Goal: Task Accomplishment & Management: Complete application form

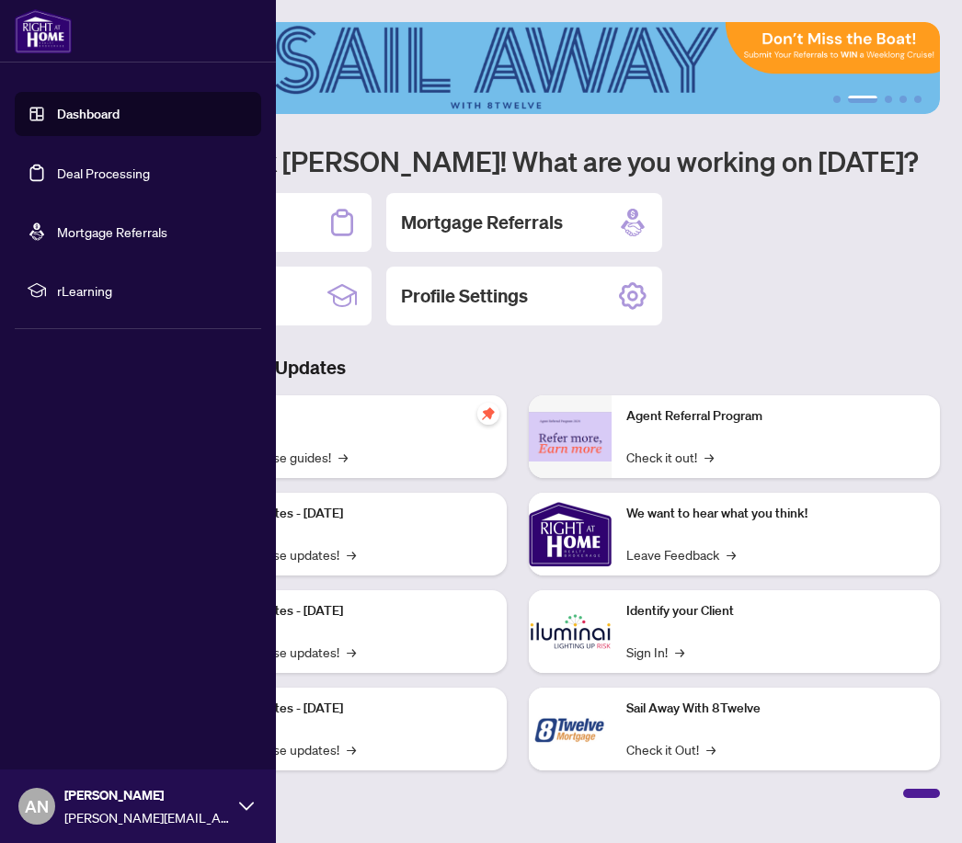
click at [57, 166] on link "Deal Processing" at bounding box center [103, 173] width 93 height 17
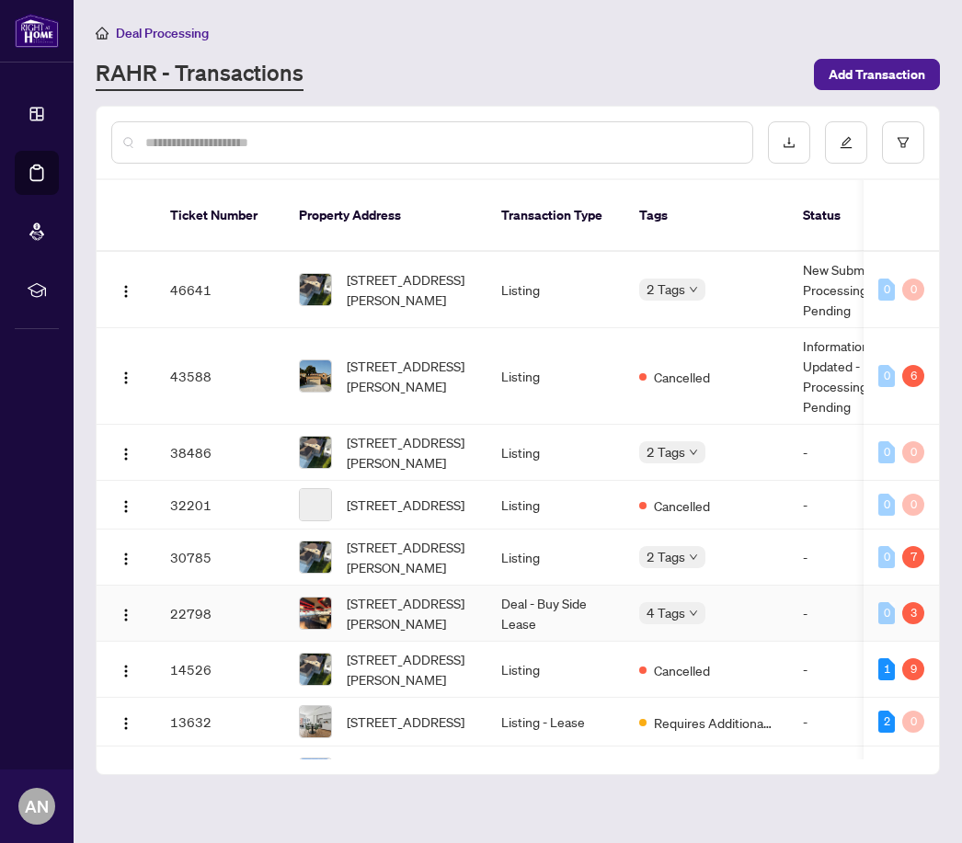
click at [426, 600] on span "[STREET_ADDRESS][PERSON_NAME]" at bounding box center [409, 613] width 125 height 40
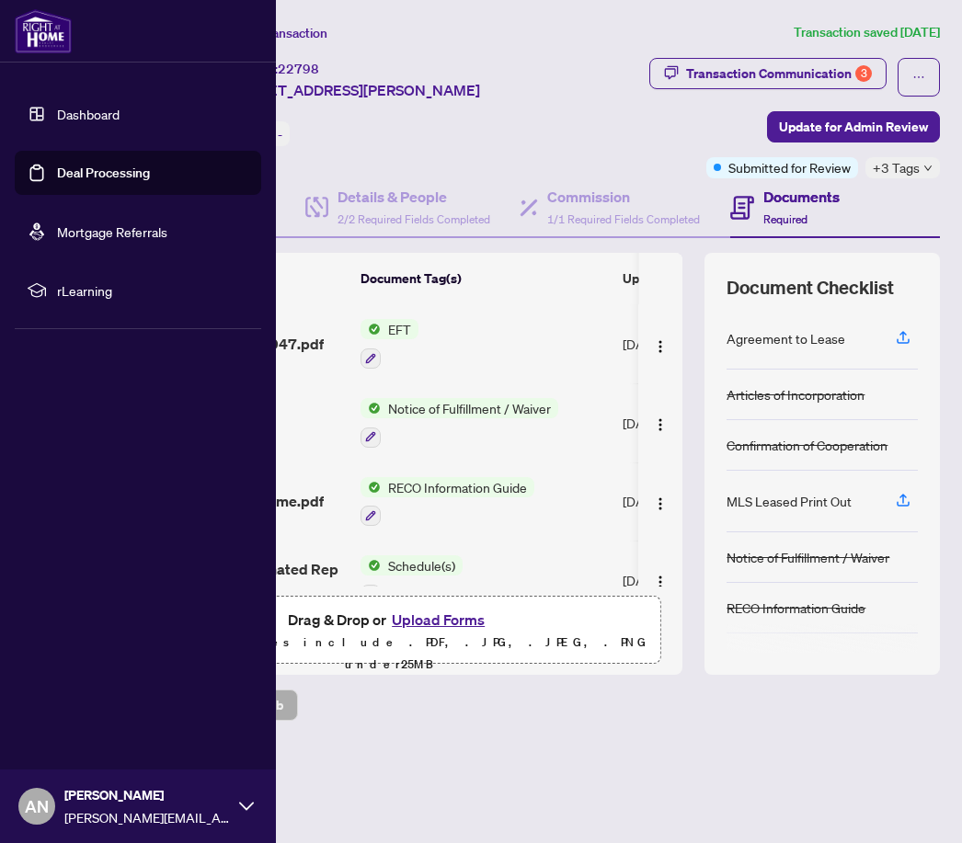
click at [150, 165] on link "Deal Processing" at bounding box center [103, 173] width 93 height 17
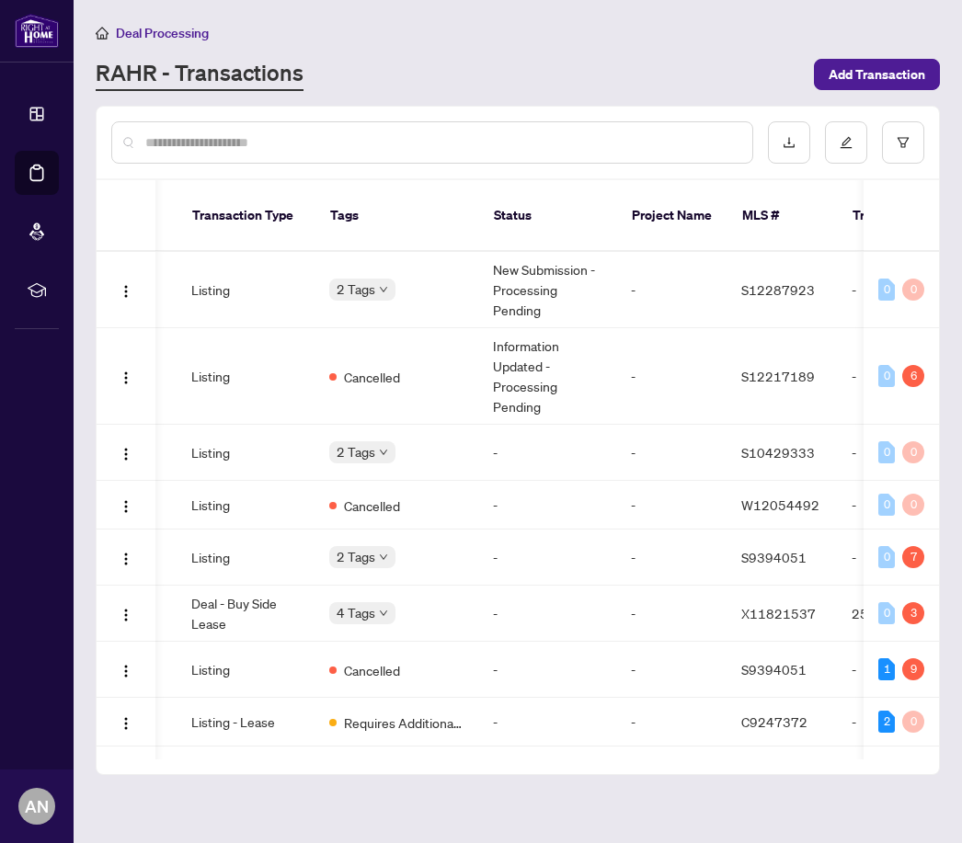
click at [548, 58] on div "RAHR - Transactions" at bounding box center [449, 74] width 707 height 33
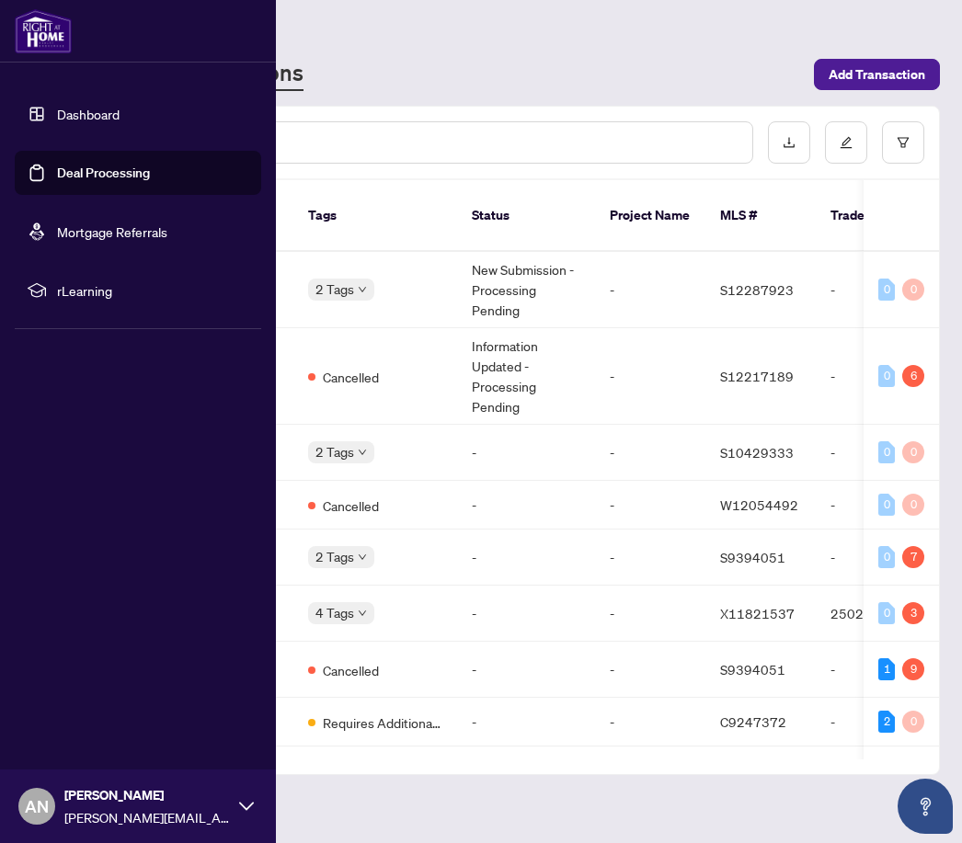
click at [56, 282] on li "rLearning" at bounding box center [138, 291] width 246 height 44
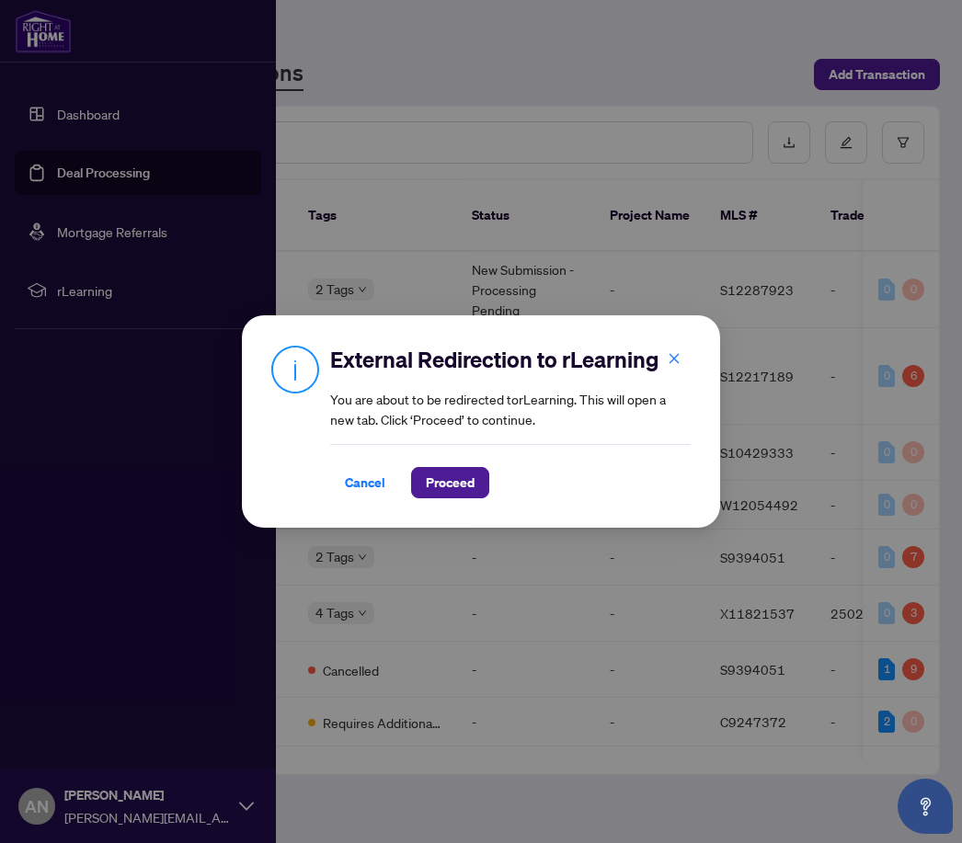
click at [363, 482] on span "Cancel" at bounding box center [365, 482] width 40 height 29
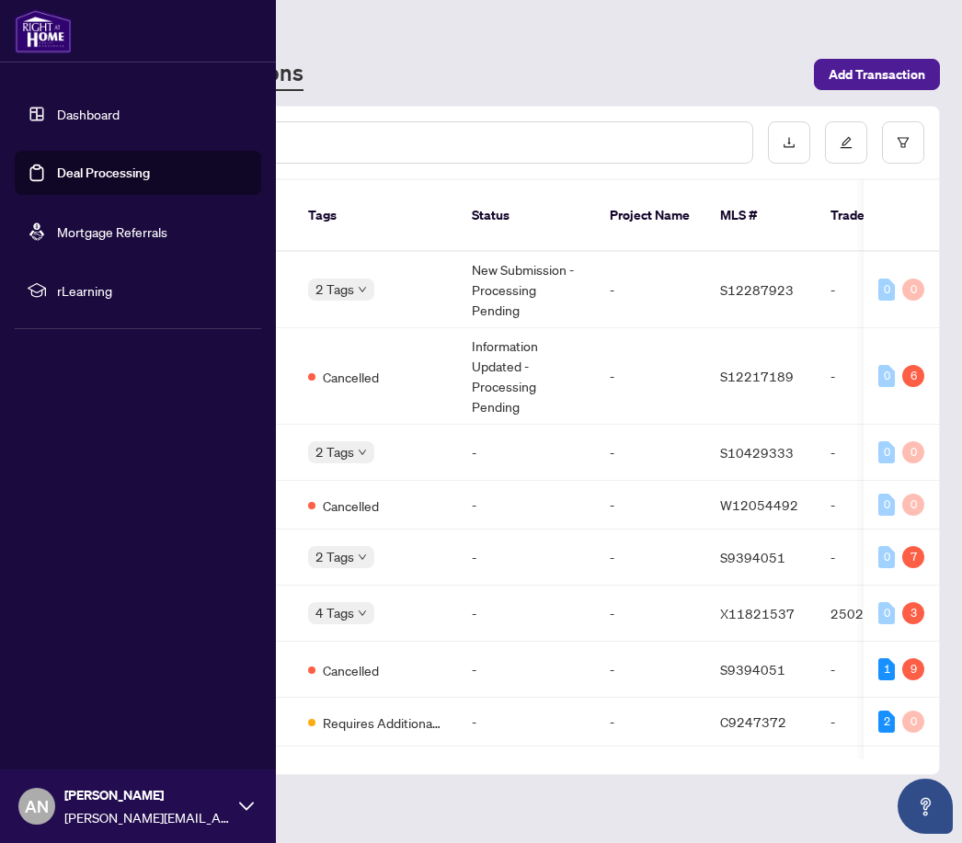
click at [642, 32] on main "Deal Processing [PERSON_NAME] - Transactions Add Transaction Ticket Number Prop…" at bounding box center [518, 421] width 888 height 843
click at [590, 70] on div "RAHR - Transactions" at bounding box center [449, 74] width 707 height 33
click at [120, 117] on link "Dashboard" at bounding box center [88, 114] width 63 height 17
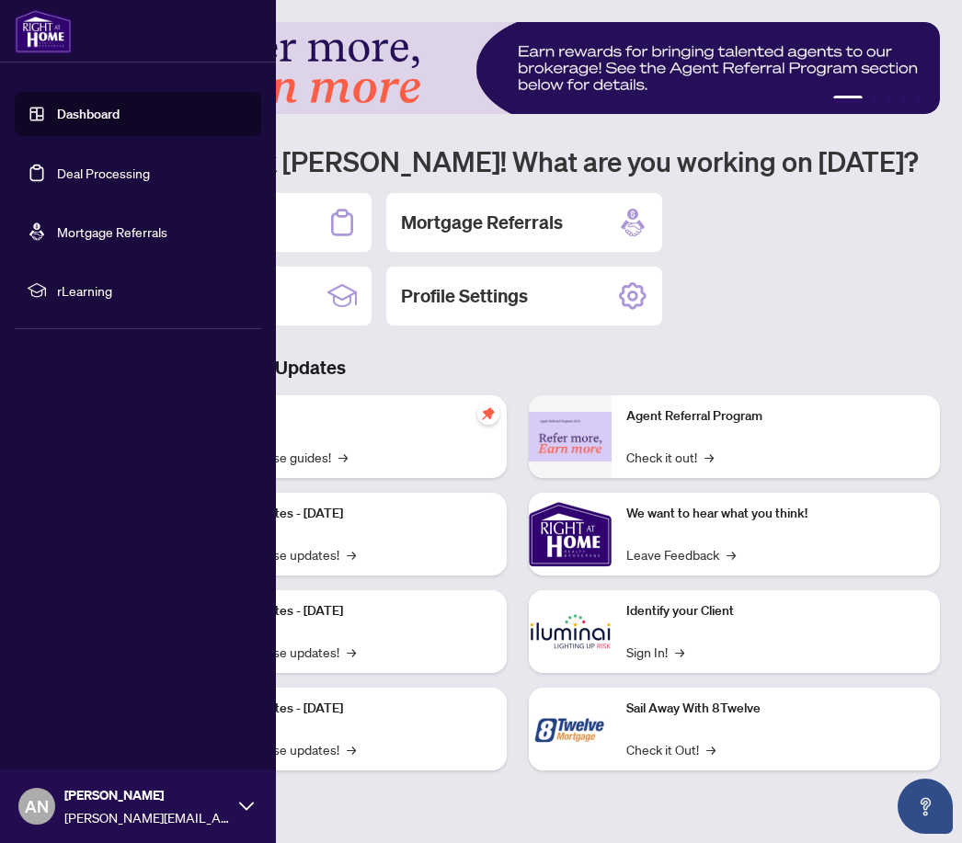
click at [115, 293] on span "rLearning" at bounding box center [152, 290] width 191 height 20
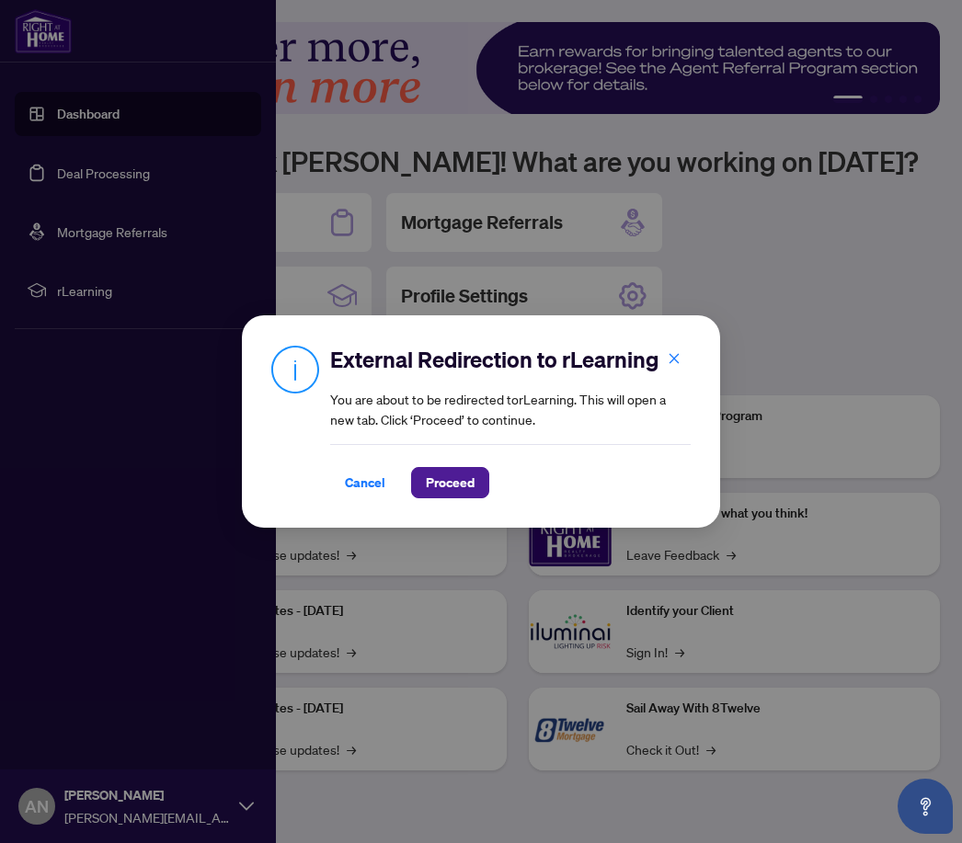
click at [366, 497] on span "Cancel" at bounding box center [365, 482] width 40 height 29
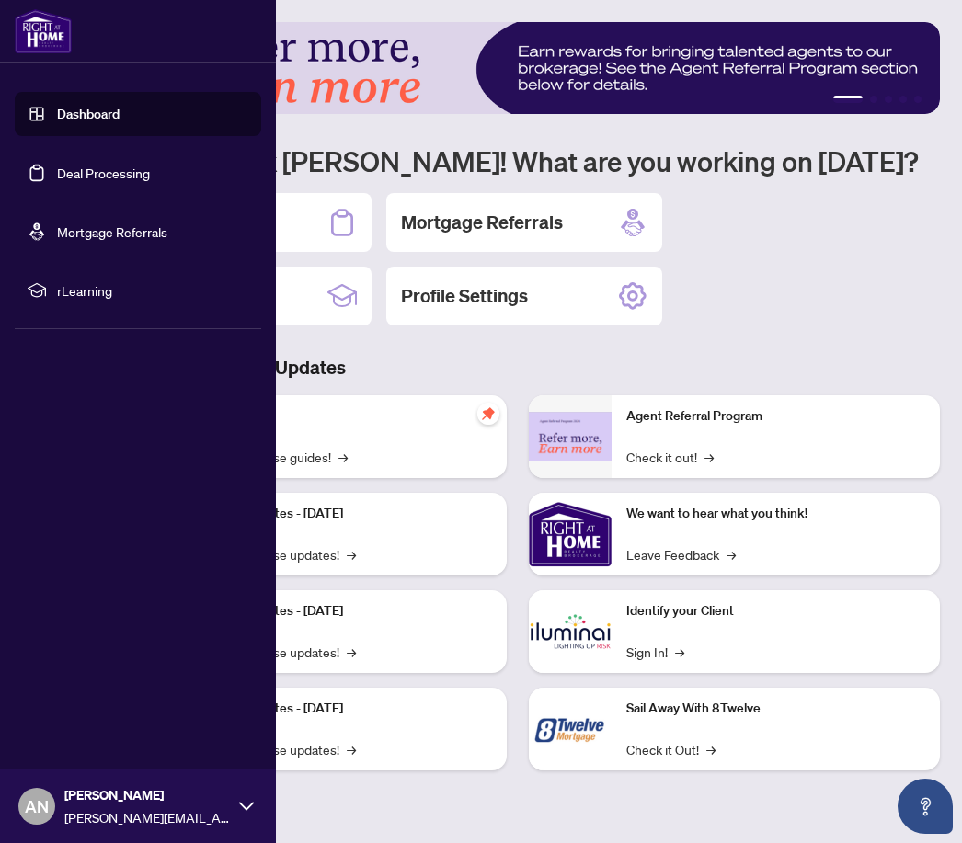
click at [164, 234] on link "Mortgage Referrals" at bounding box center [112, 231] width 110 height 17
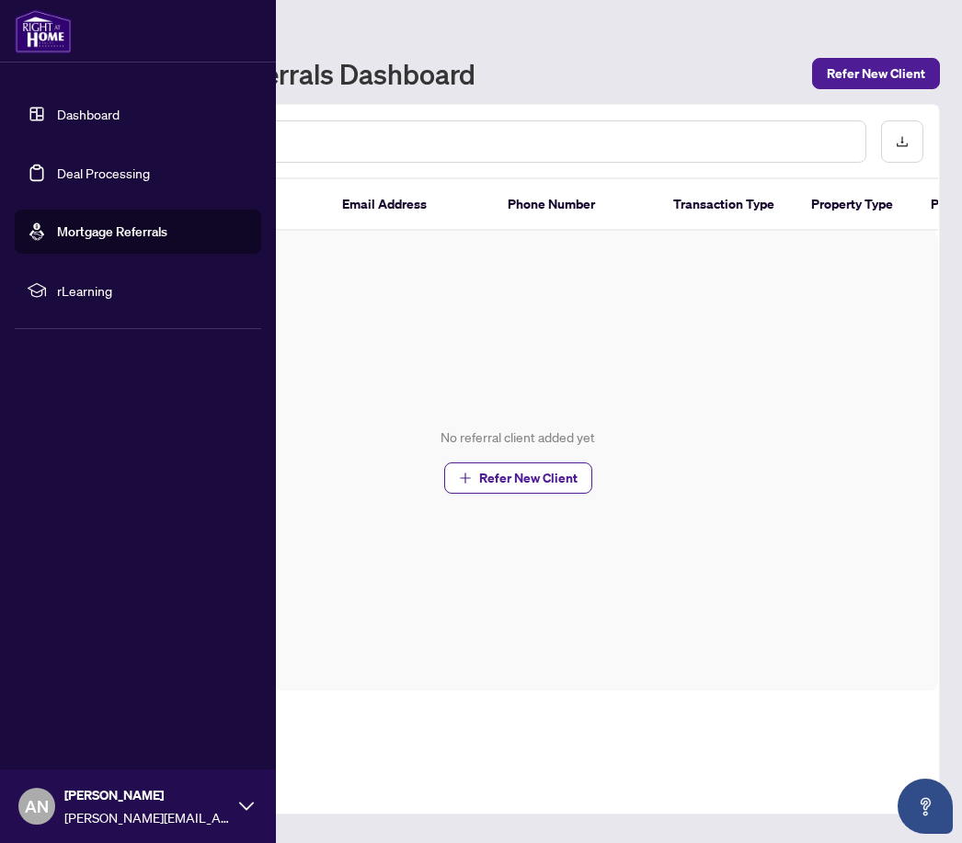
click at [109, 293] on span "rLearning" at bounding box center [152, 290] width 191 height 20
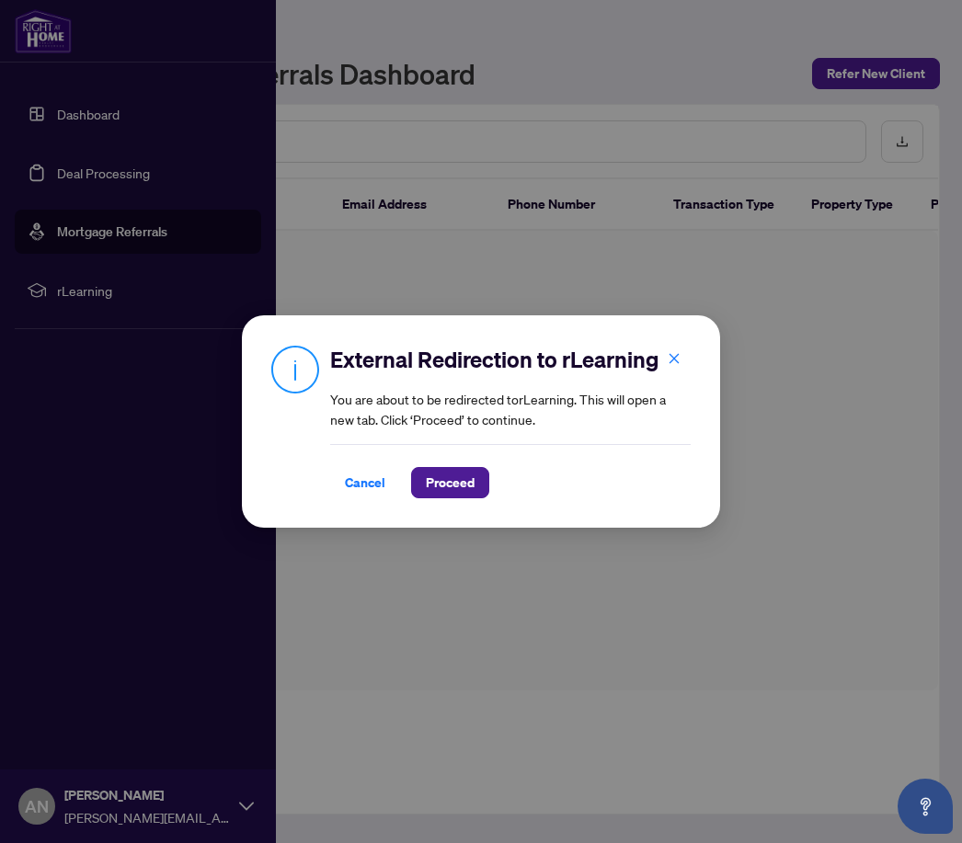
click at [131, 180] on div "External Redirection to rLearning You are about to be redirected to rLearning .…" at bounding box center [481, 421] width 962 height 843
click at [377, 494] on span "Cancel" at bounding box center [365, 482] width 40 height 29
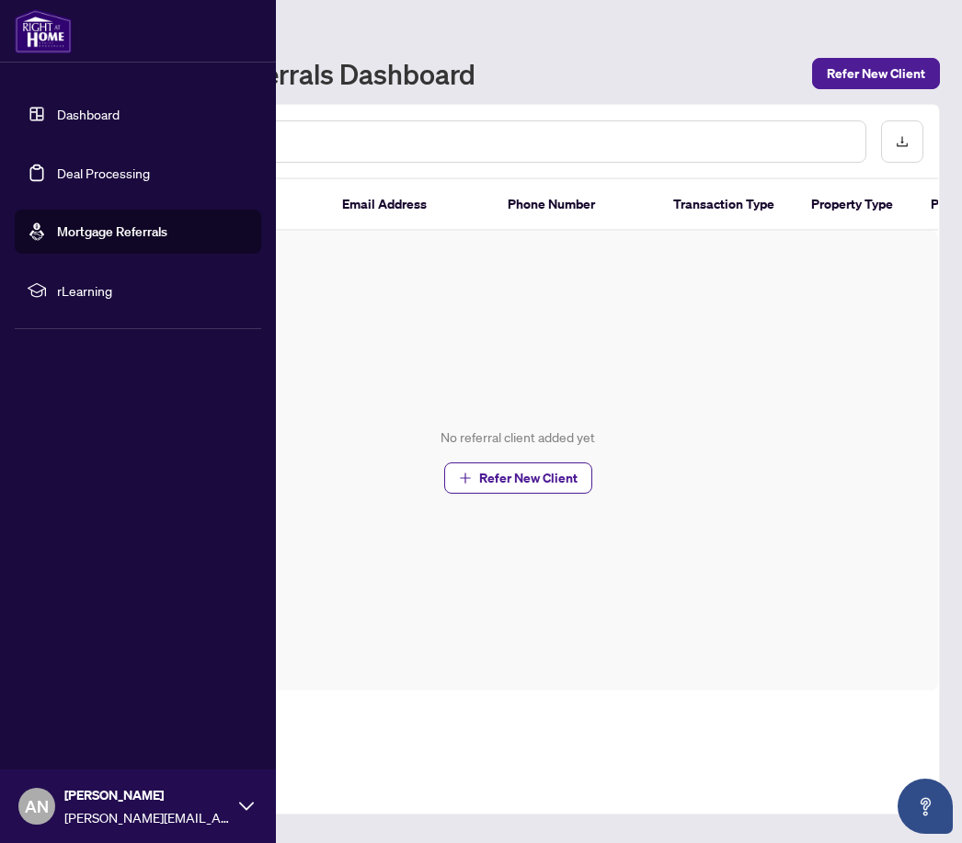
click at [125, 181] on link "Deal Processing" at bounding box center [103, 173] width 93 height 17
click at [79, 225] on link "Mortgage Referrals" at bounding box center [112, 231] width 110 height 17
click at [120, 122] on link "Dashboard" at bounding box center [88, 114] width 63 height 17
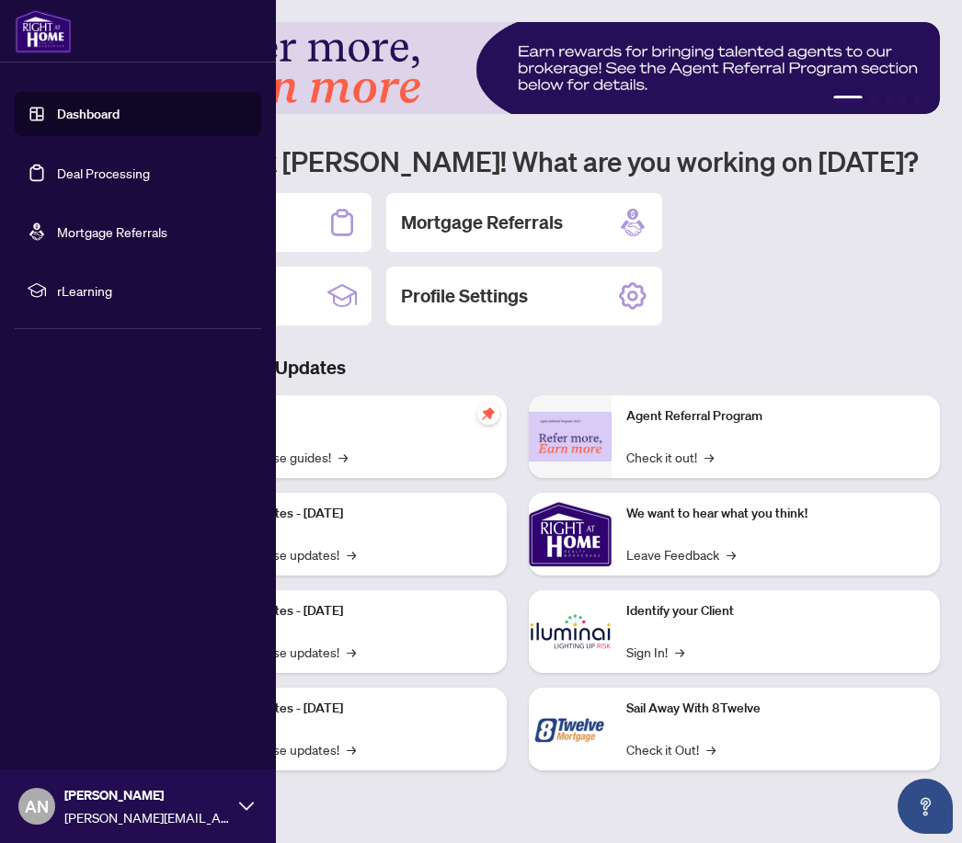
click at [150, 175] on link "Deal Processing" at bounding box center [103, 173] width 93 height 17
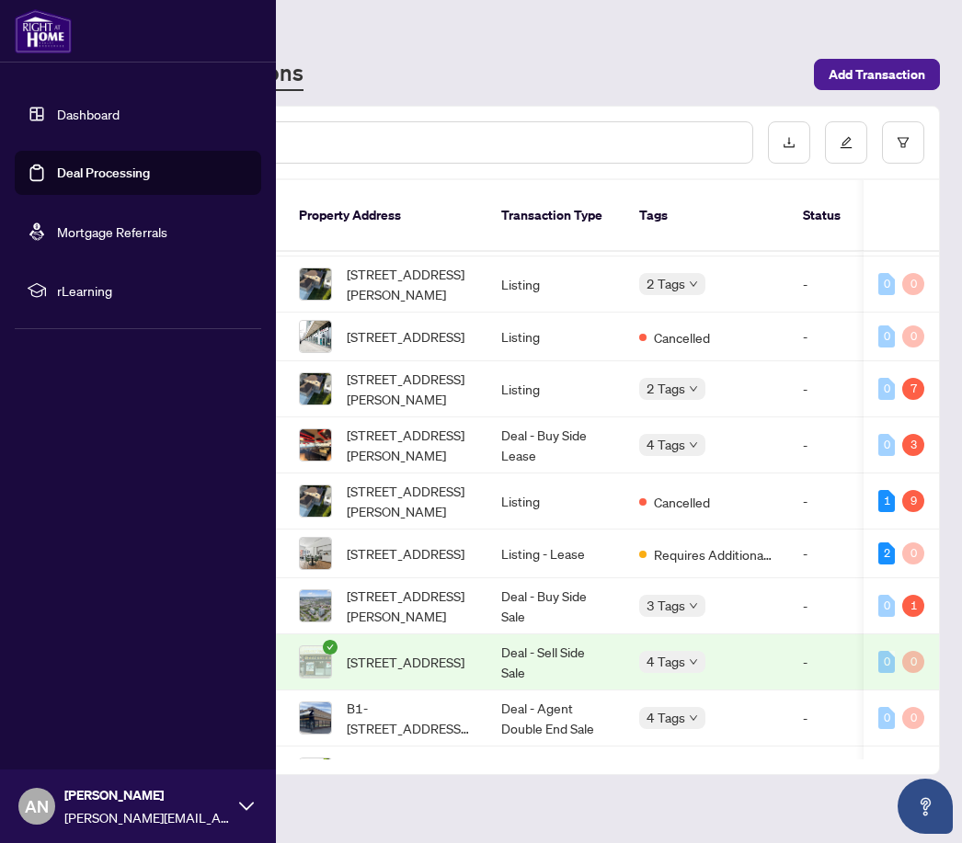
scroll to position [167, 0]
click at [689, 59] on div "RAHR - Transactions" at bounding box center [449, 74] width 707 height 33
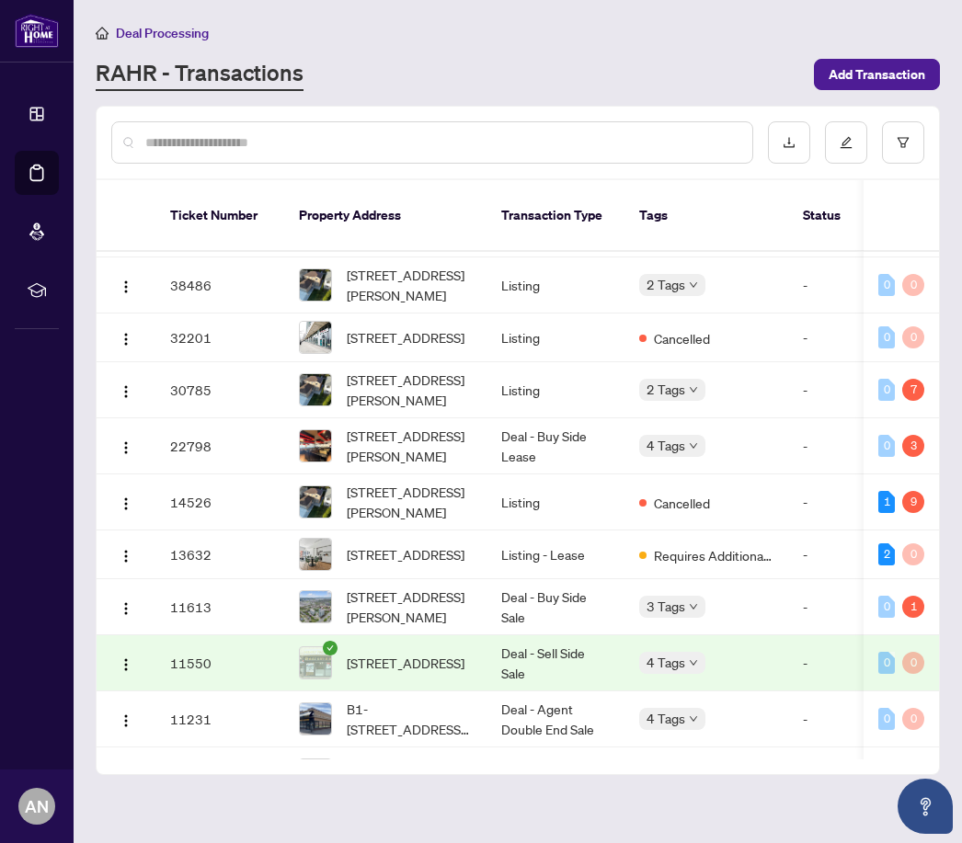
click at [897, 74] on span "Add Transaction" at bounding box center [876, 74] width 97 height 29
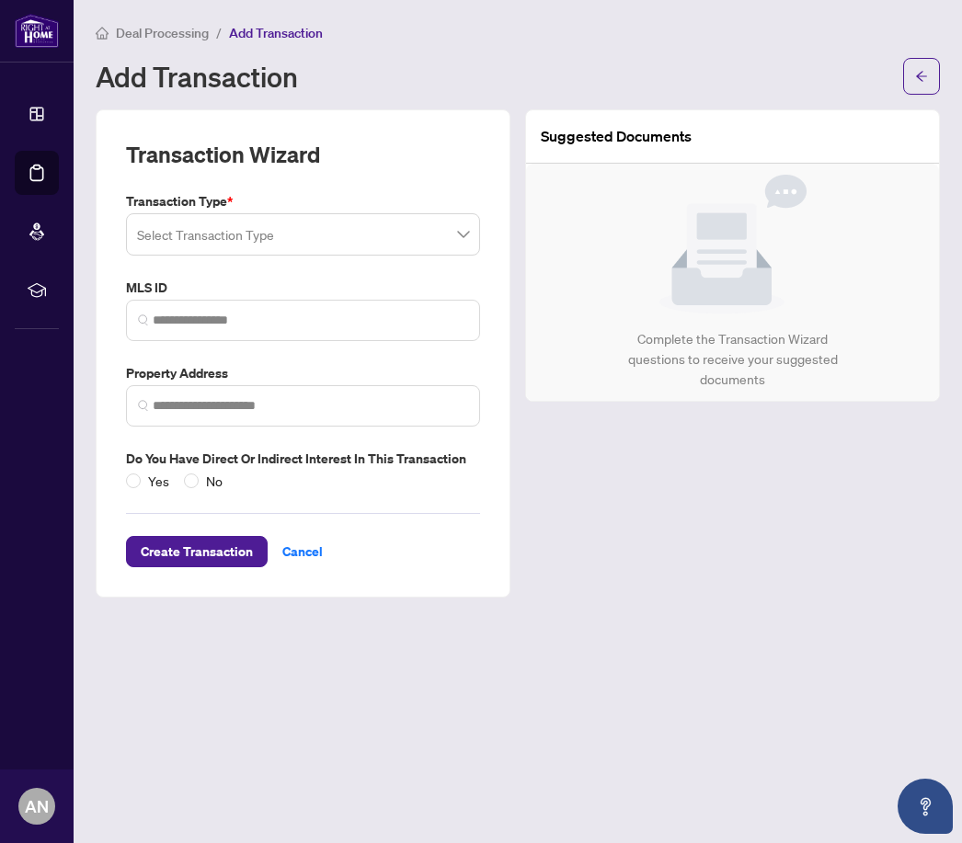
click at [466, 234] on span at bounding box center [303, 234] width 332 height 35
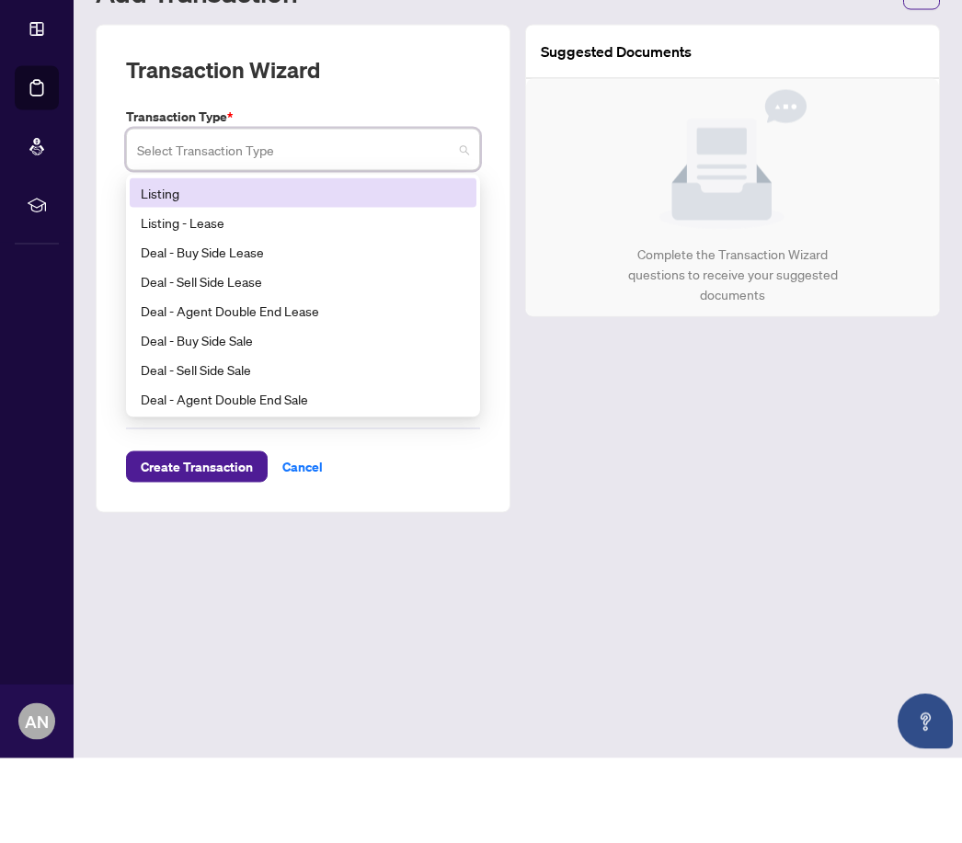
click at [223, 297] on div "Listing - Lease" at bounding box center [303, 307] width 325 height 20
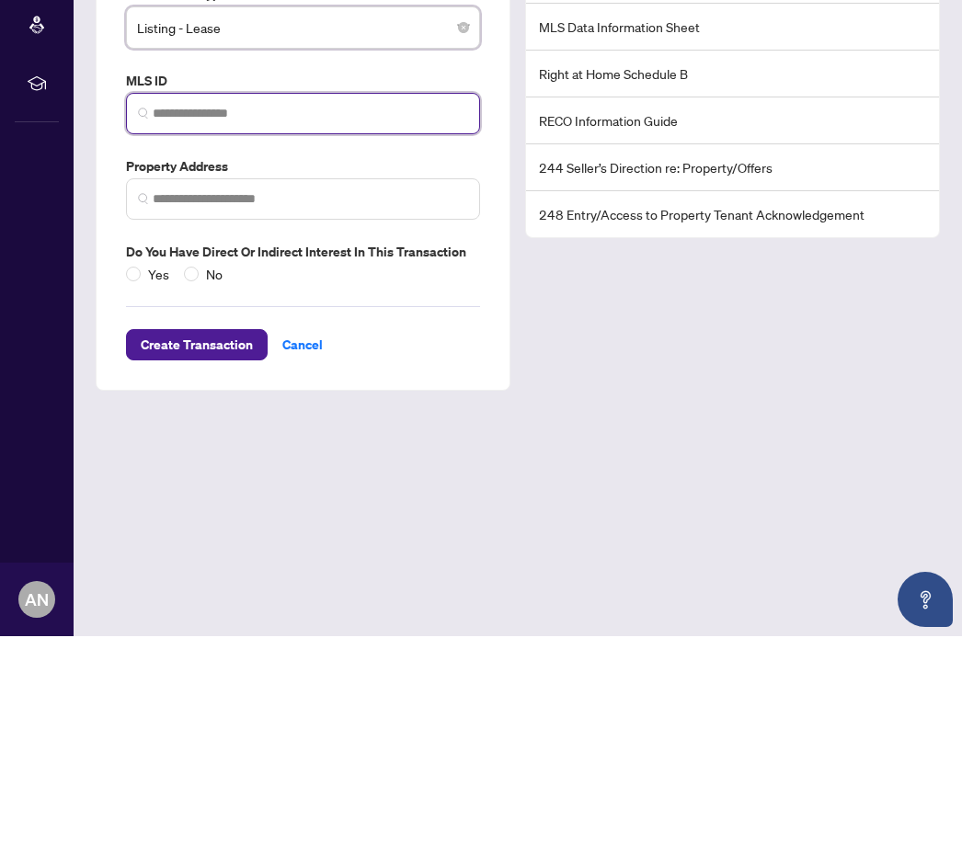
click at [371, 311] on input "search" at bounding box center [310, 320] width 315 height 19
paste input "*********"
type input "*********"
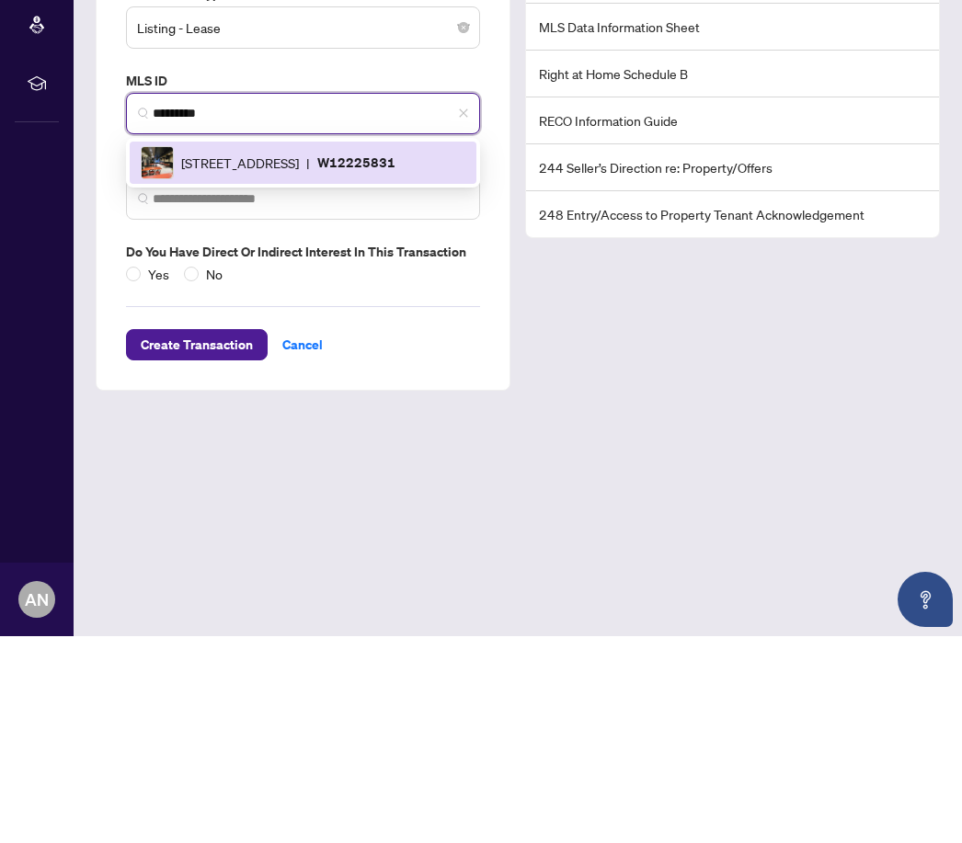
click at [395, 359] on p "W12225831" at bounding box center [356, 369] width 78 height 21
type input "**********"
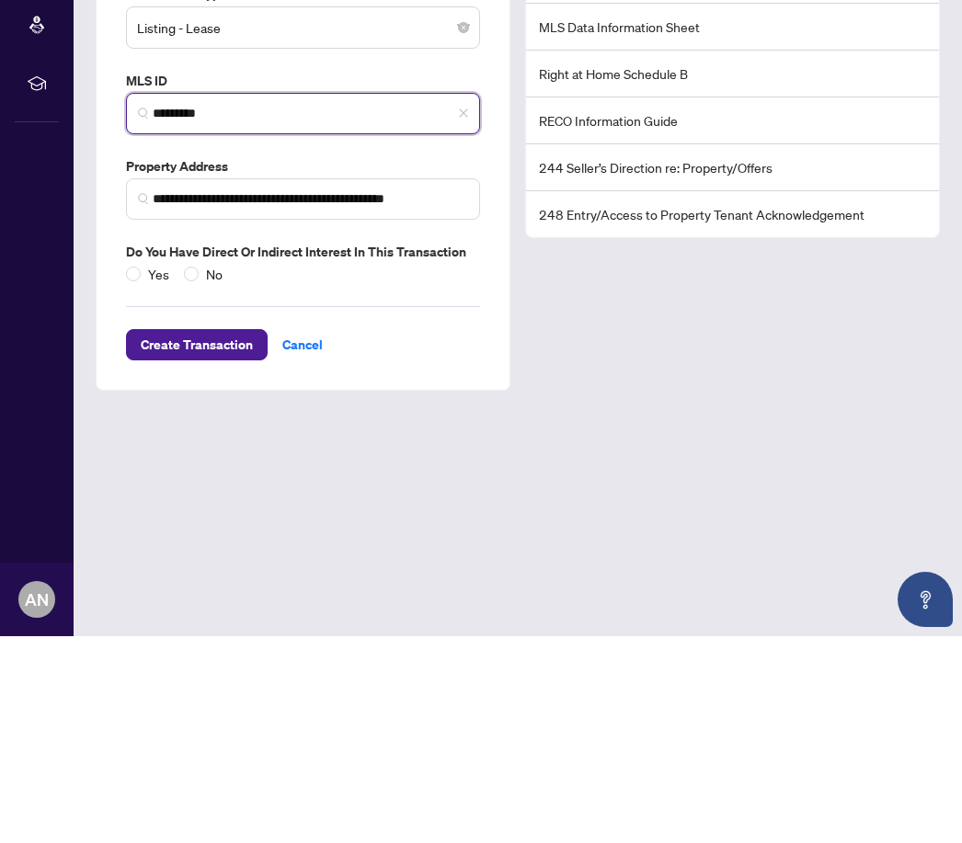
type input "*********"
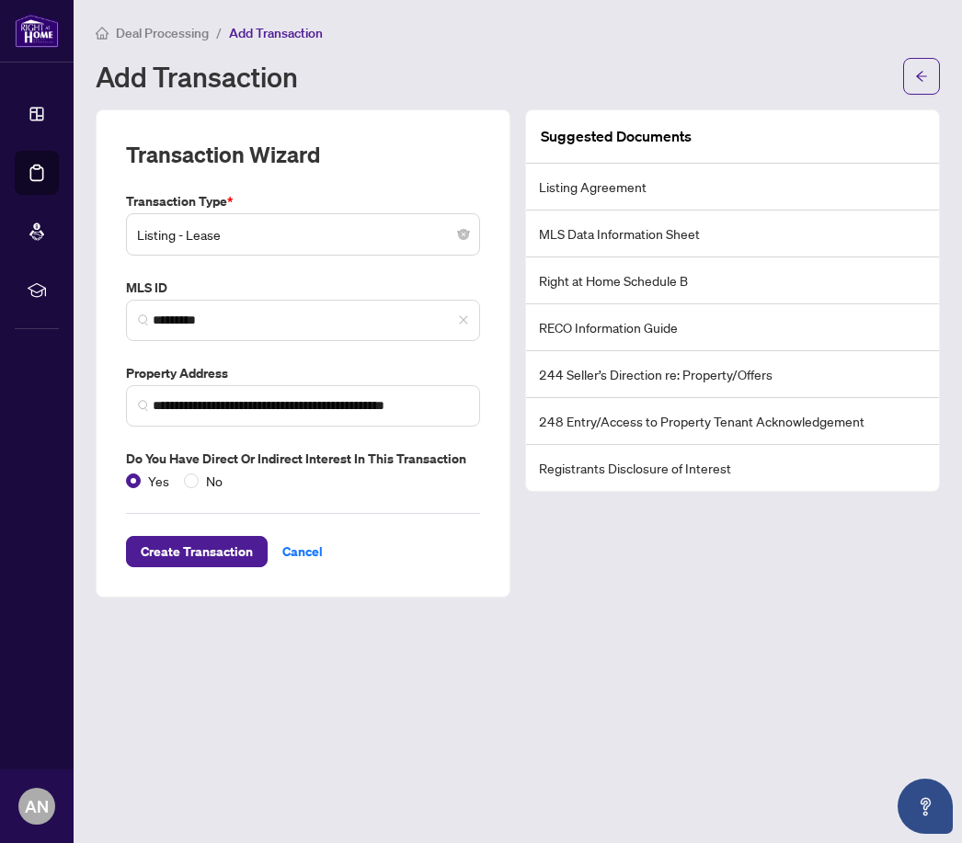
click at [223, 537] on span "Create Transaction" at bounding box center [197, 551] width 112 height 29
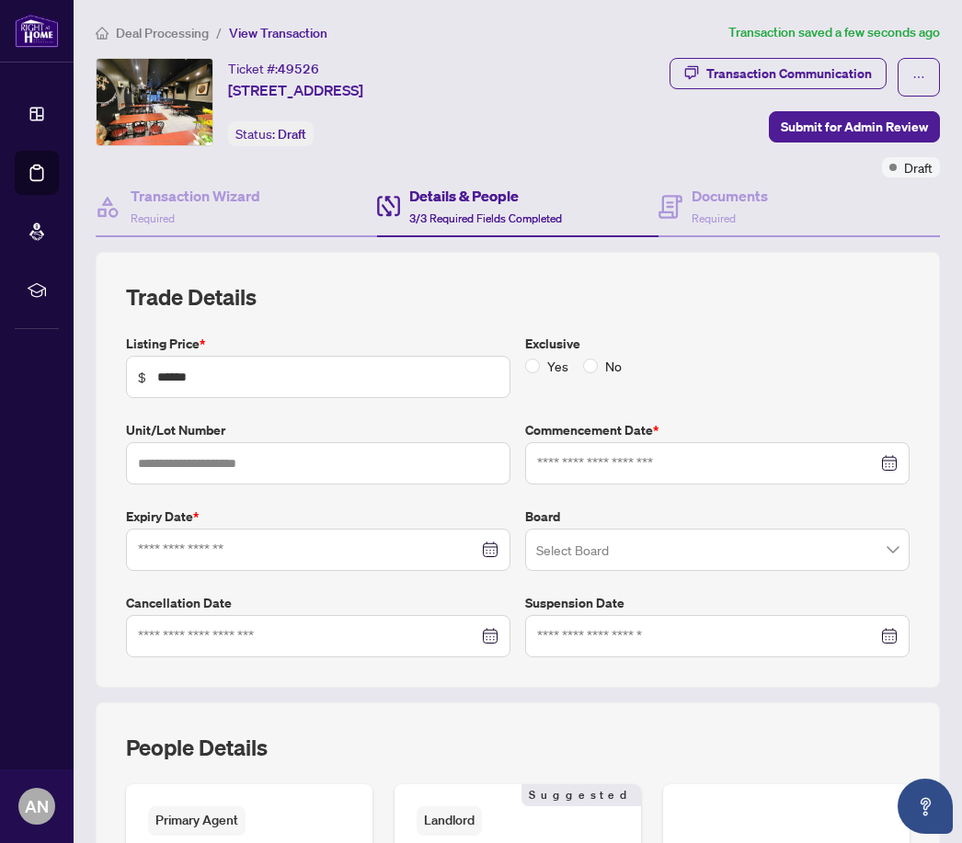
type input "**********"
click at [371, 626] on input at bounding box center [308, 636] width 340 height 20
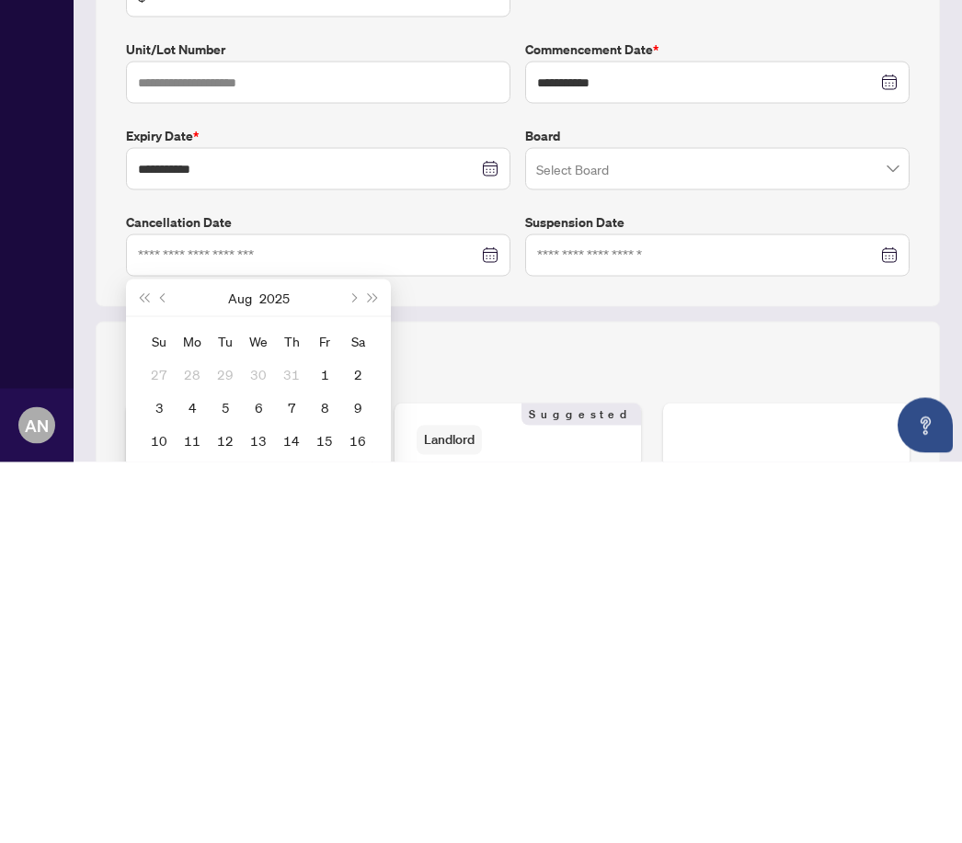
click at [663, 733] on div "People Details" at bounding box center [517, 758] width 783 height 51
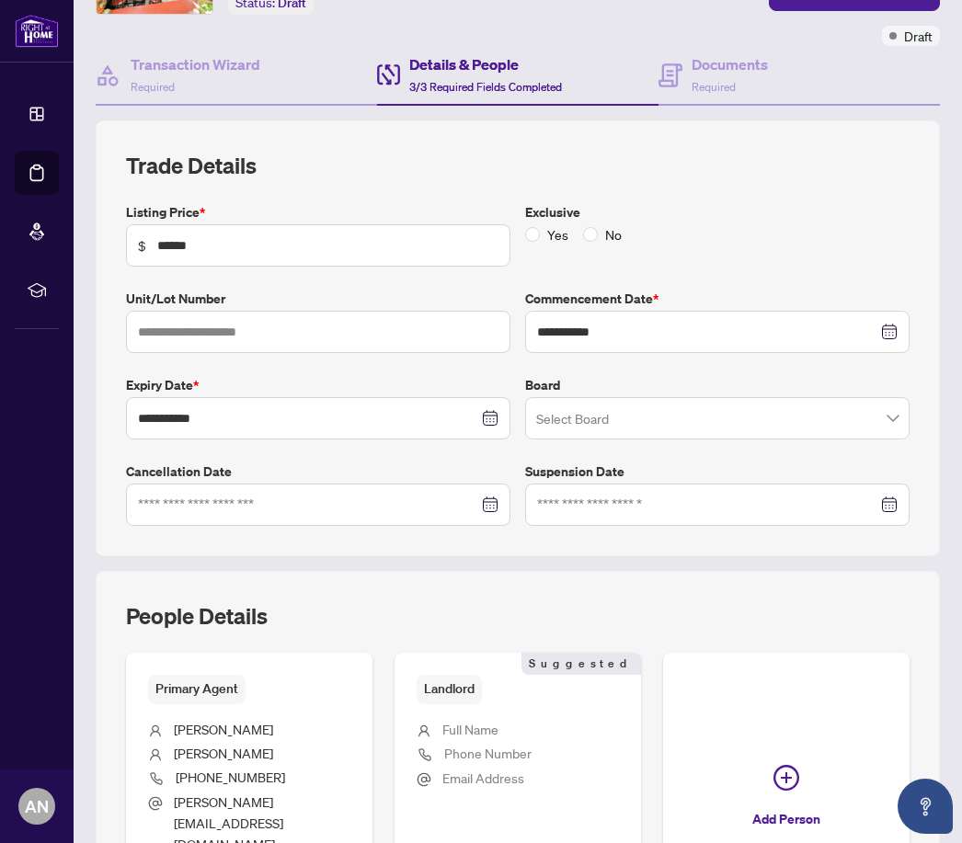
scroll to position [131, 0]
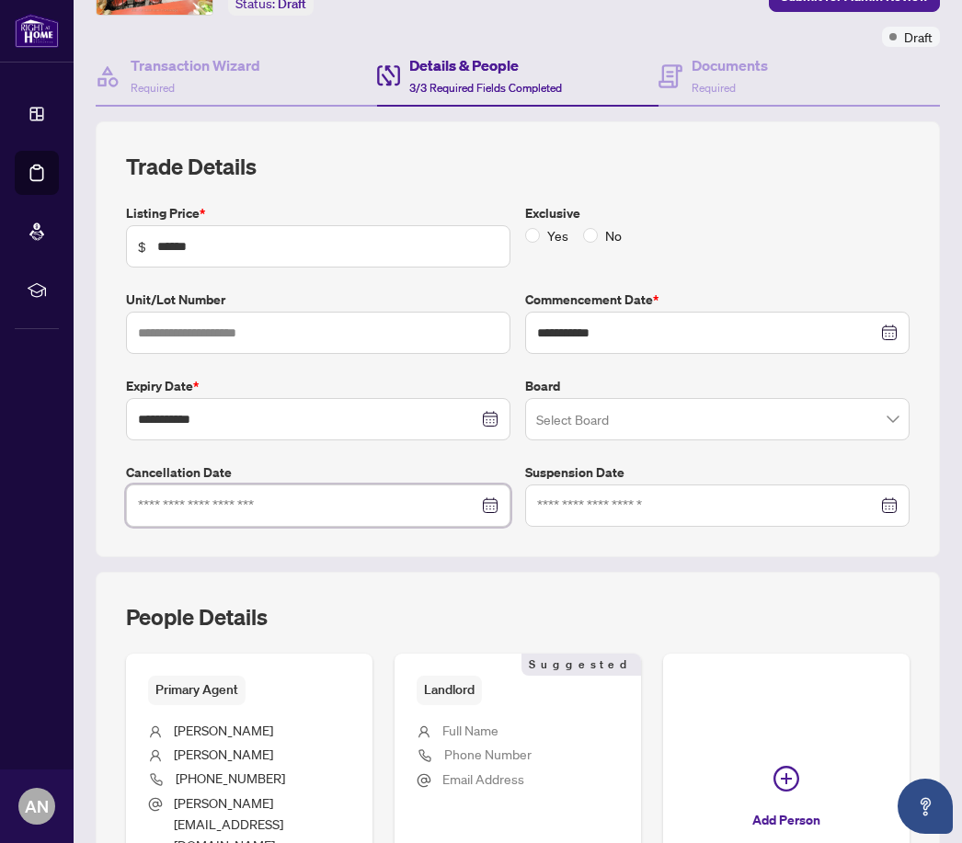
click at [417, 496] on input at bounding box center [308, 506] width 340 height 20
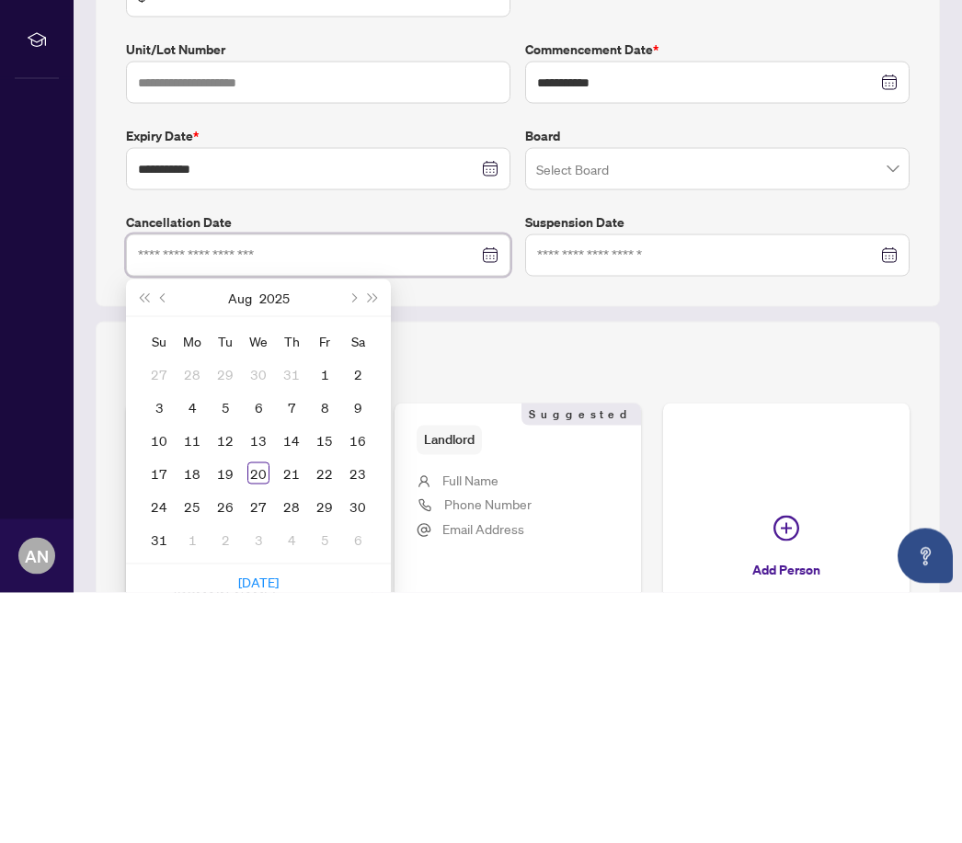
type input "**********"
click at [259, 680] on div "13" at bounding box center [258, 691] width 22 height 22
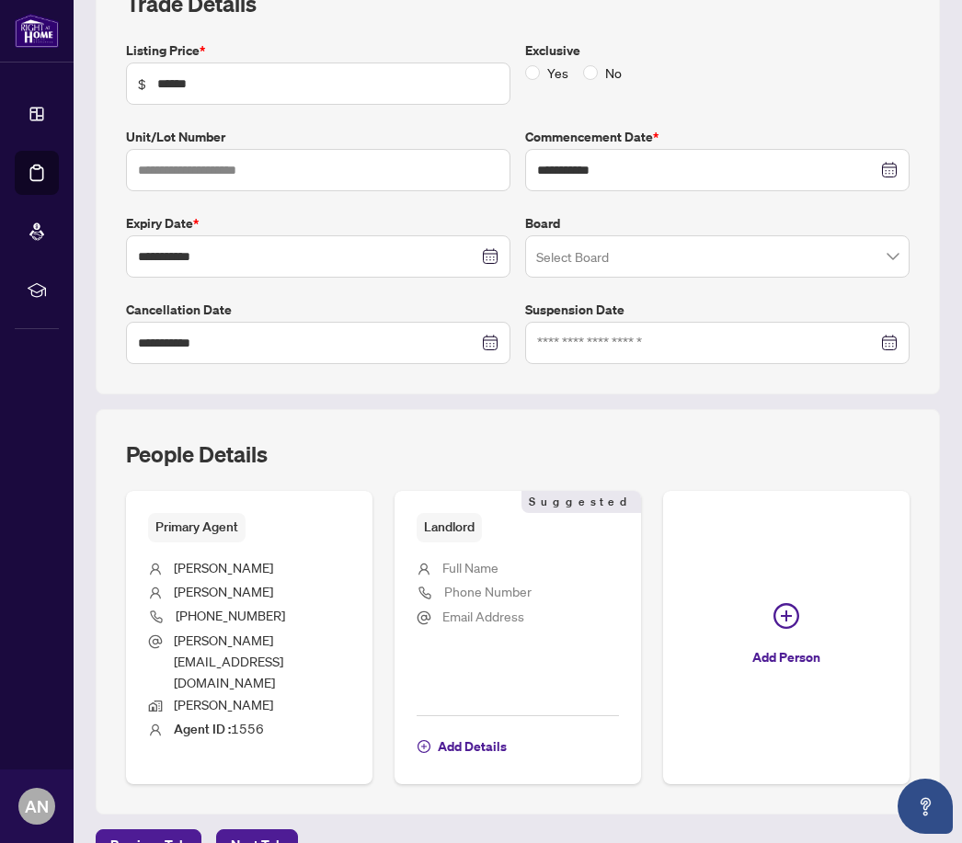
scroll to position [292, 0]
click at [262, 831] on span "Next Tab" at bounding box center [257, 845] width 52 height 29
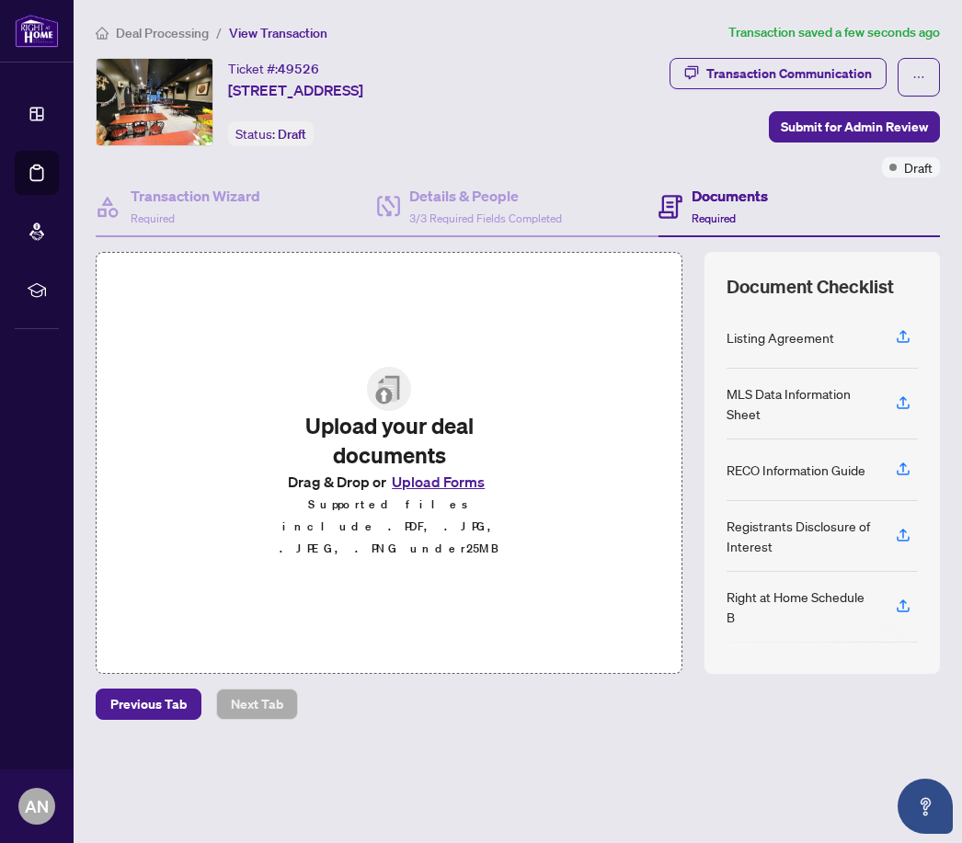
click at [791, 516] on div "Registrants Disclosure of Interest" at bounding box center [799, 536] width 147 height 40
click at [794, 516] on div "Registrants Disclosure of Interest" at bounding box center [799, 536] width 147 height 40
click at [803, 516] on div "Registrants Disclosure of Interest" at bounding box center [799, 536] width 147 height 40
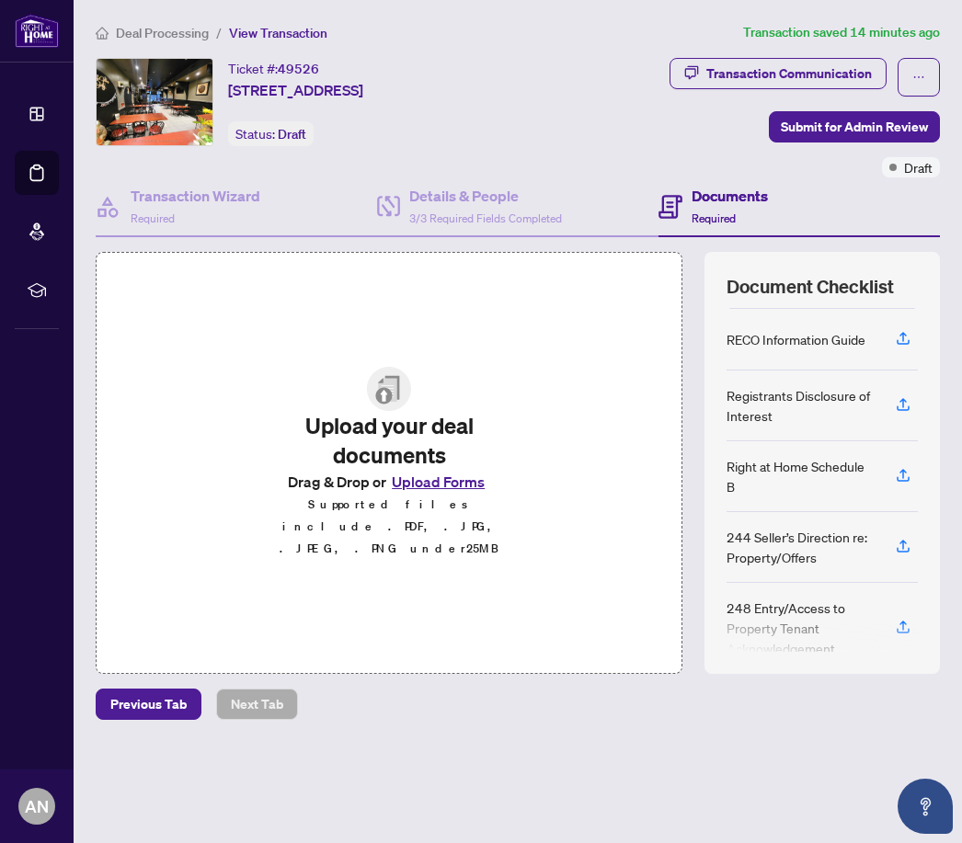
scroll to position [130, 0]
